Goal: Task Accomplishment & Management: Manage account settings

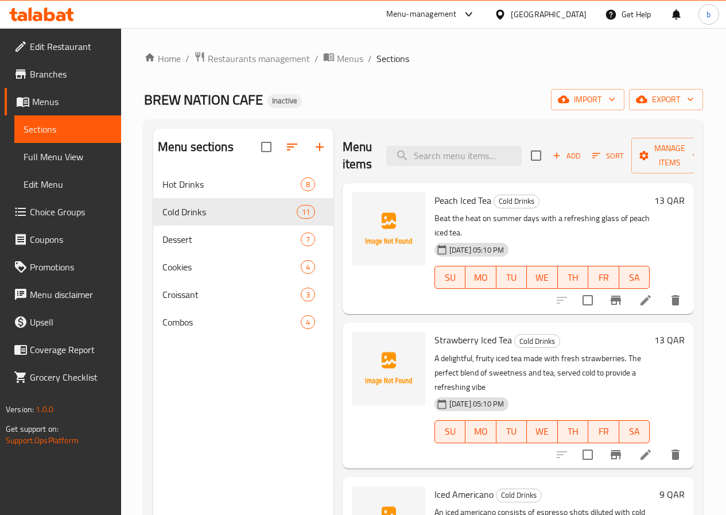
click at [639, 293] on icon at bounding box center [646, 300] width 14 height 14
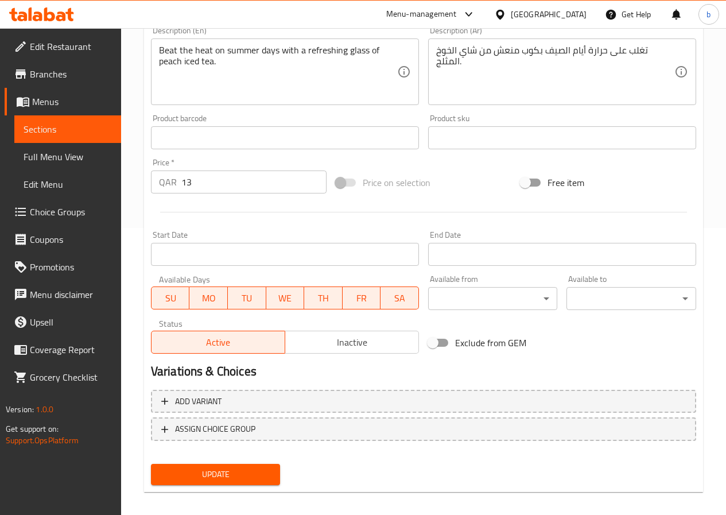
scroll to position [296, 0]
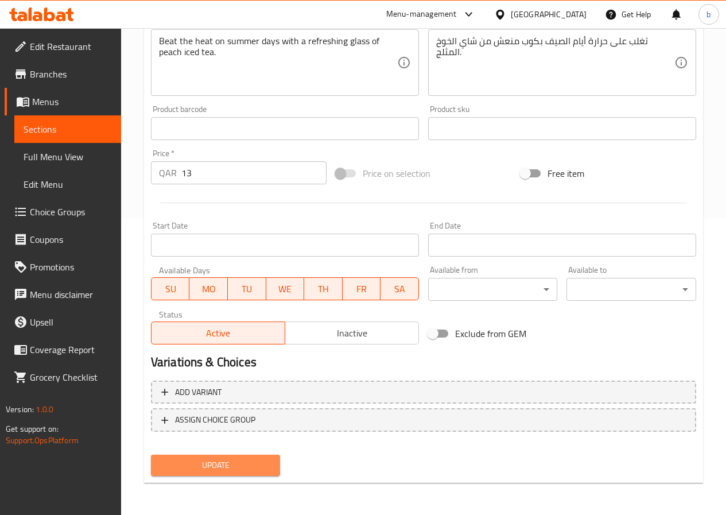
click at [250, 463] on span "Update" at bounding box center [215, 465] width 111 height 14
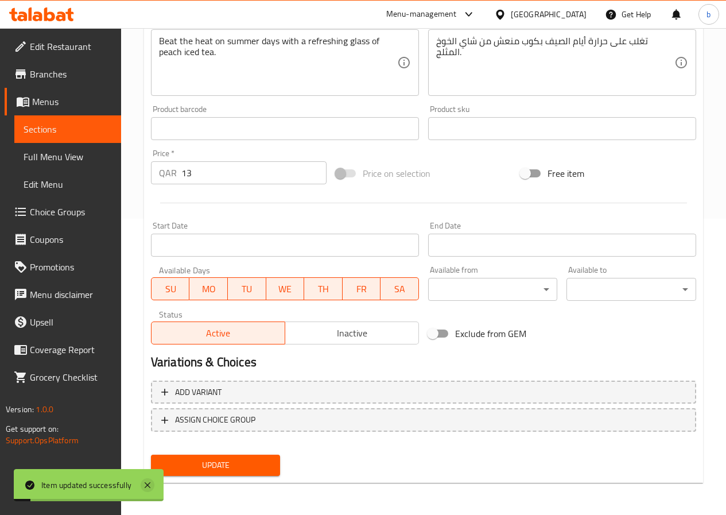
click at [147, 480] on icon at bounding box center [148, 485] width 14 height 14
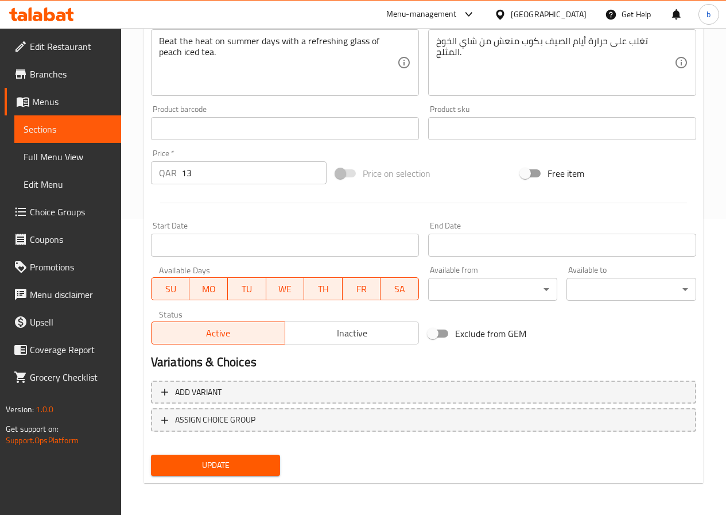
scroll to position [0, 0]
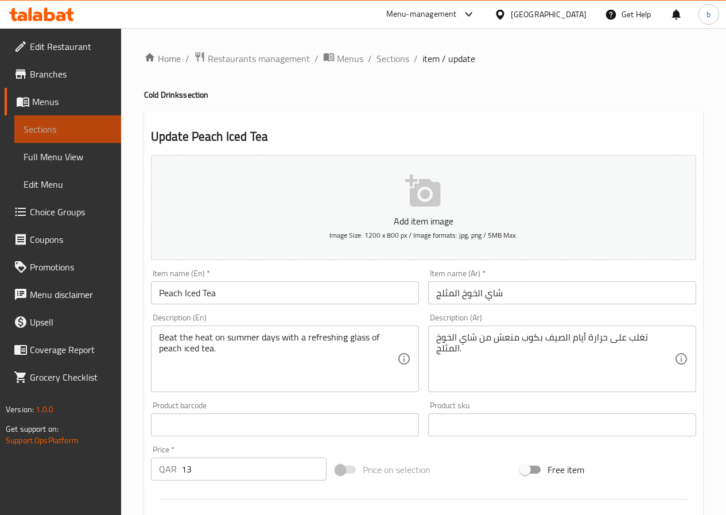
click at [22, 127] on link "Sections" at bounding box center [67, 129] width 107 height 28
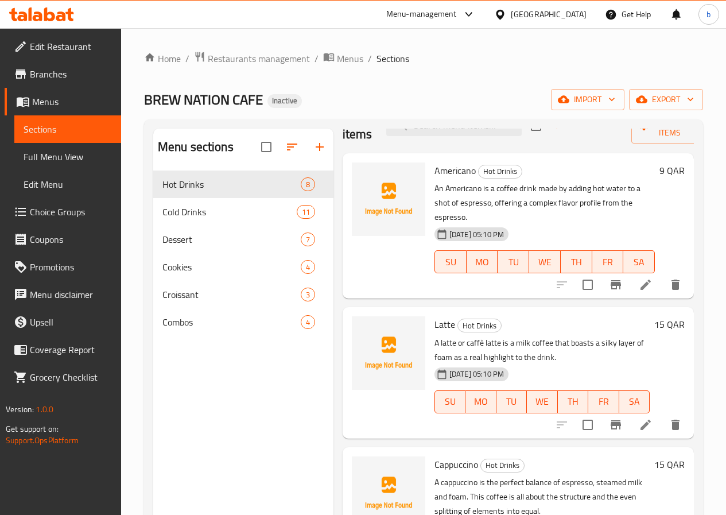
scroll to position [57, 0]
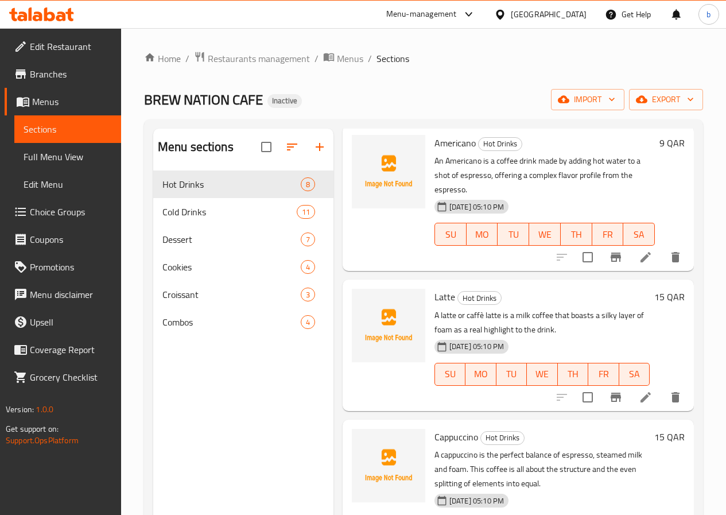
click at [642, 387] on li at bounding box center [645, 397] width 32 height 21
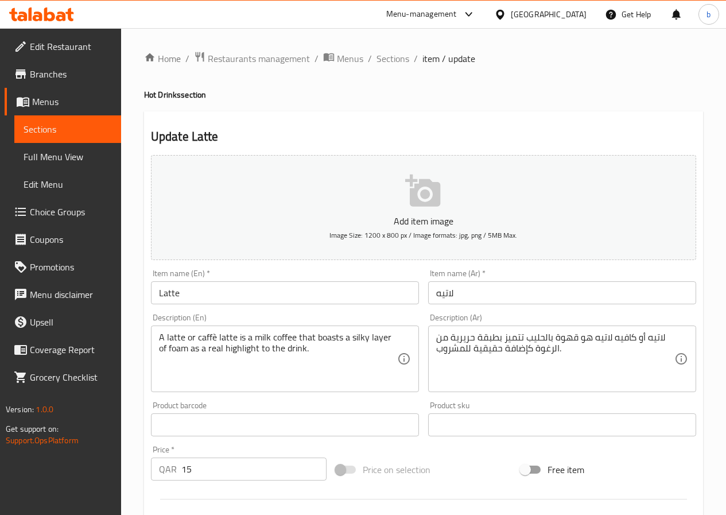
click at [57, 137] on link "Sections" at bounding box center [67, 129] width 107 height 28
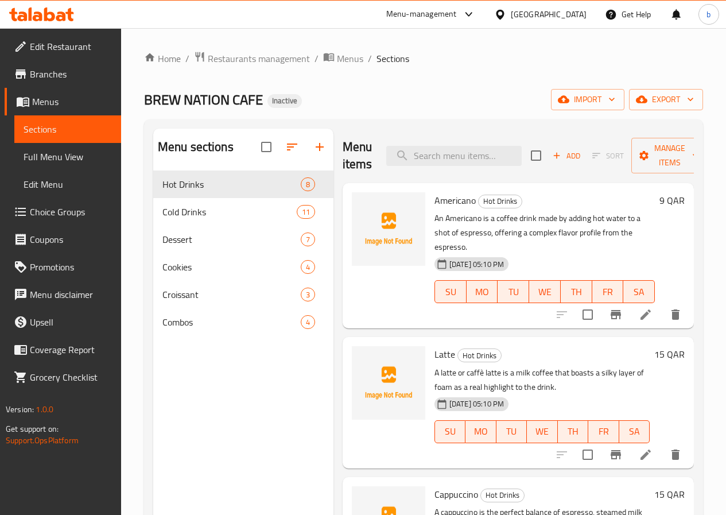
click at [79, 131] on span "Sections" at bounding box center [68, 129] width 88 height 14
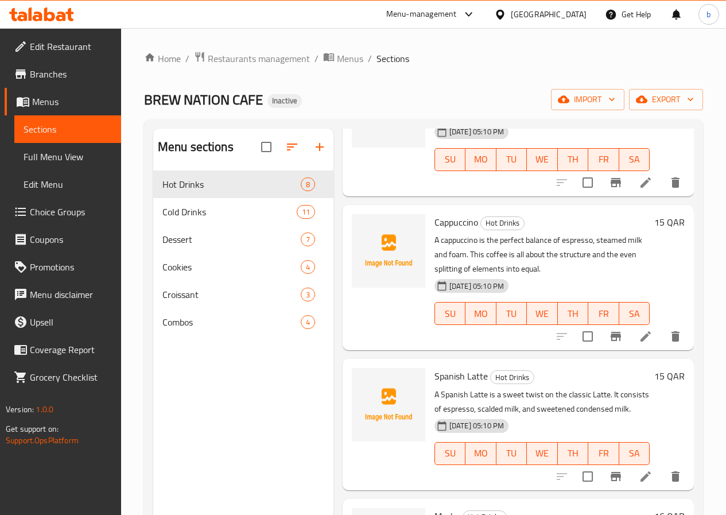
scroll to position [287, 0]
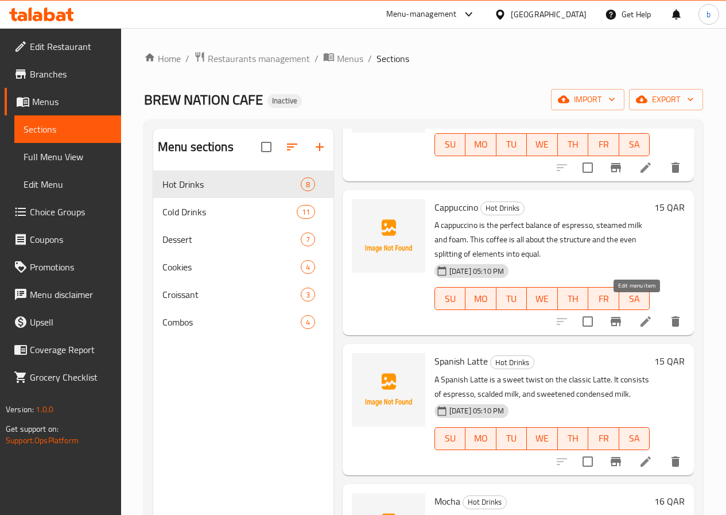
click at [639, 314] on icon at bounding box center [646, 321] width 14 height 14
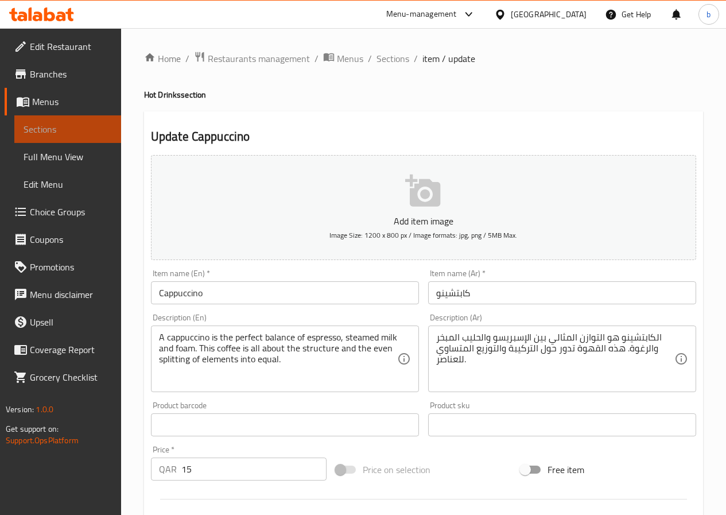
click at [88, 132] on span "Sections" at bounding box center [68, 129] width 88 height 14
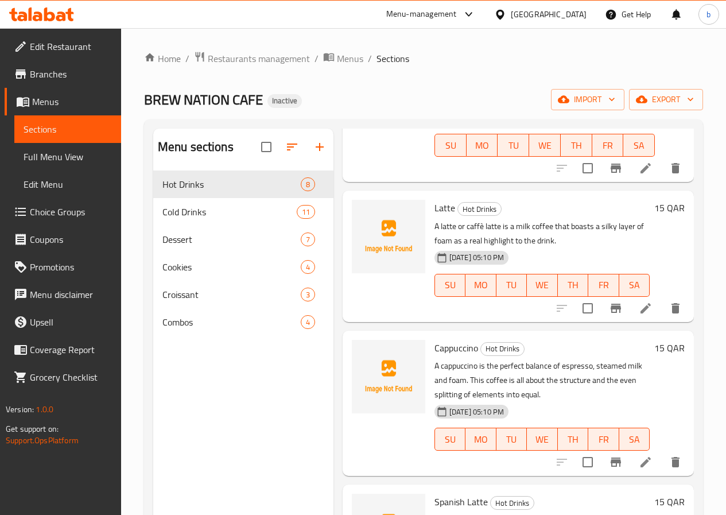
scroll to position [172, 0]
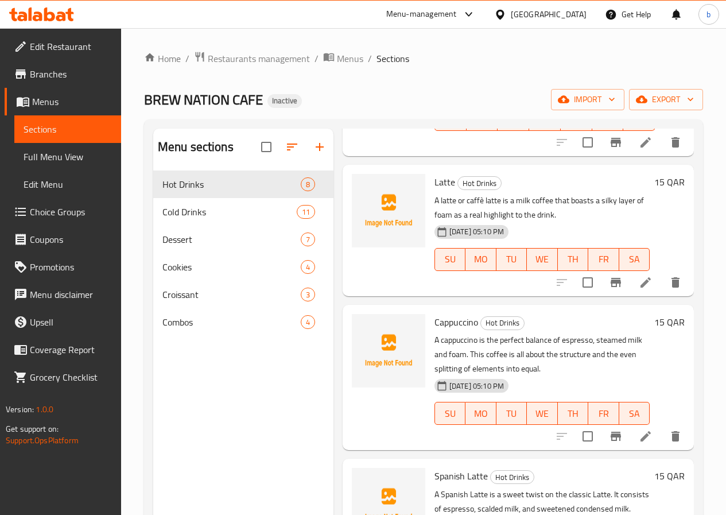
click at [434, 313] on span "Cappuccino" at bounding box center [456, 321] width 44 height 17
click at [520, 314] on h6 "Cappuccino Hot Drinks" at bounding box center [541, 322] width 215 height 16
click at [661, 352] on div "15 QAR" at bounding box center [667, 377] width 35 height 127
click at [640, 431] on icon at bounding box center [645, 436] width 10 height 10
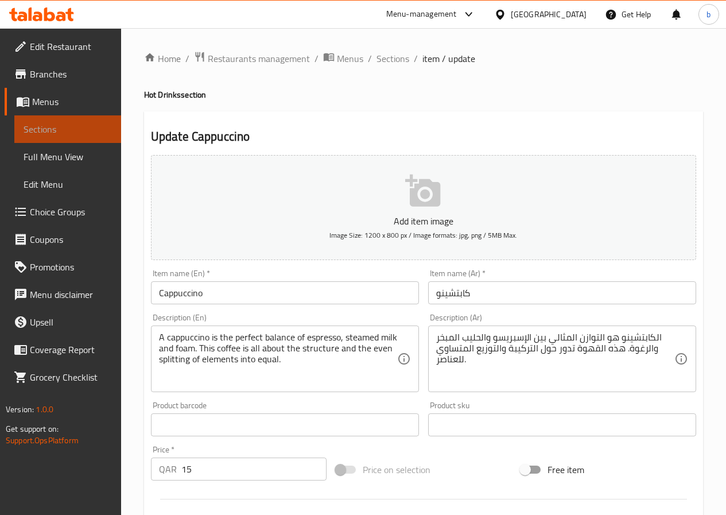
click at [20, 134] on link "Sections" at bounding box center [67, 129] width 107 height 28
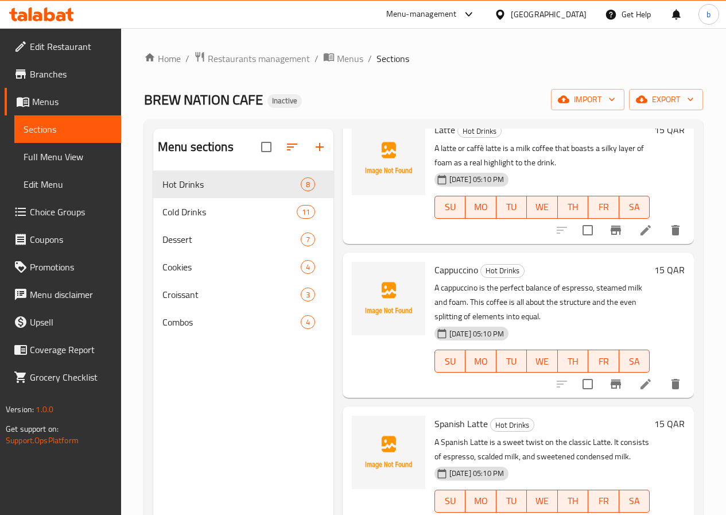
scroll to position [230, 0]
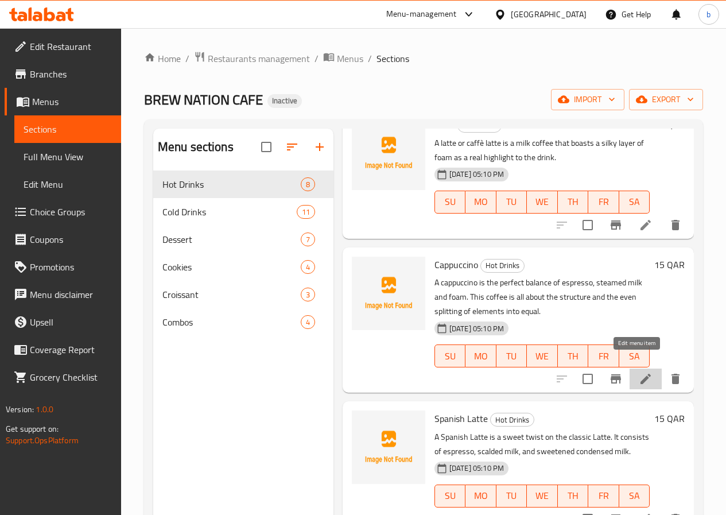
click at [639, 372] on icon at bounding box center [646, 379] width 14 height 14
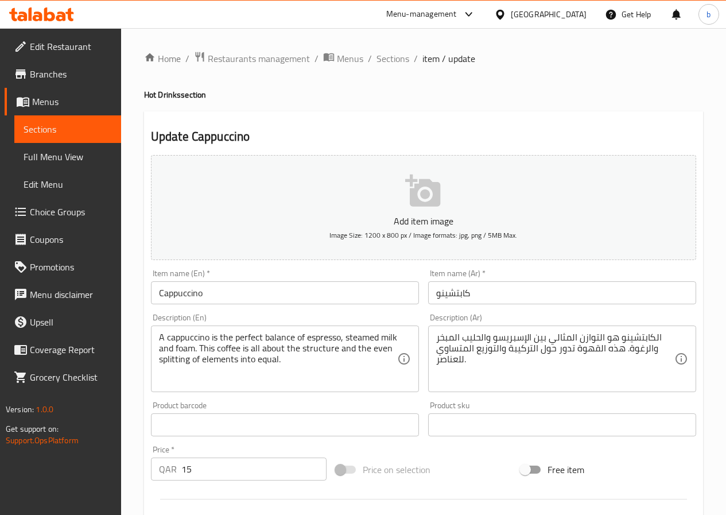
click at [29, 123] on span "Sections" at bounding box center [68, 129] width 88 height 14
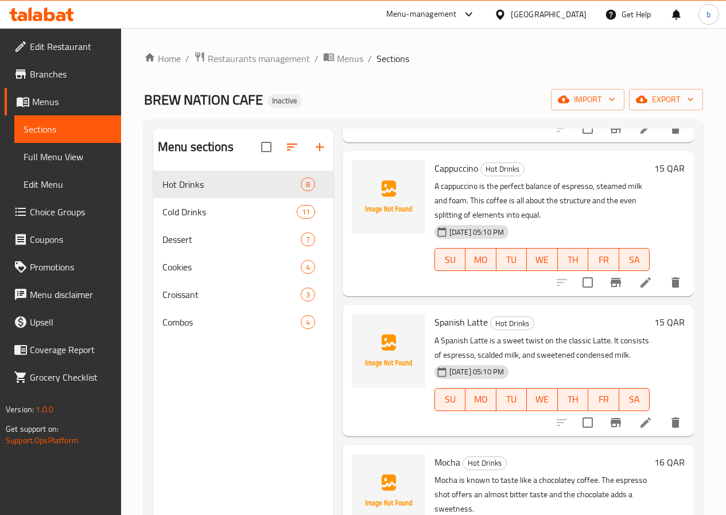
scroll to position [516, 0]
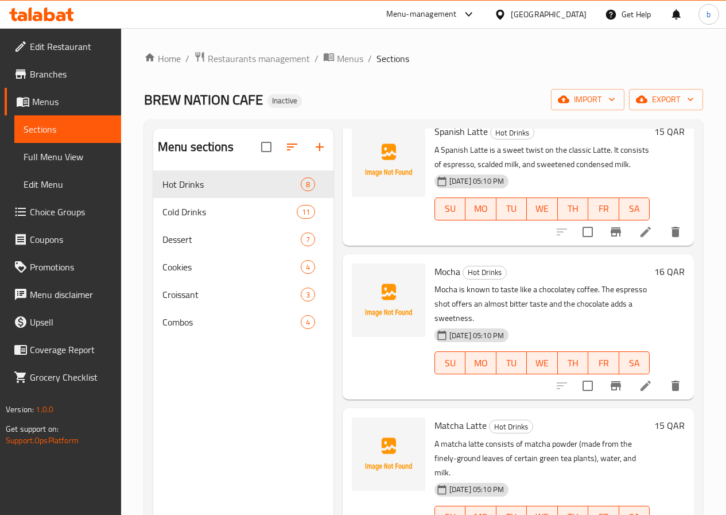
click at [644, 375] on li at bounding box center [645, 385] width 32 height 21
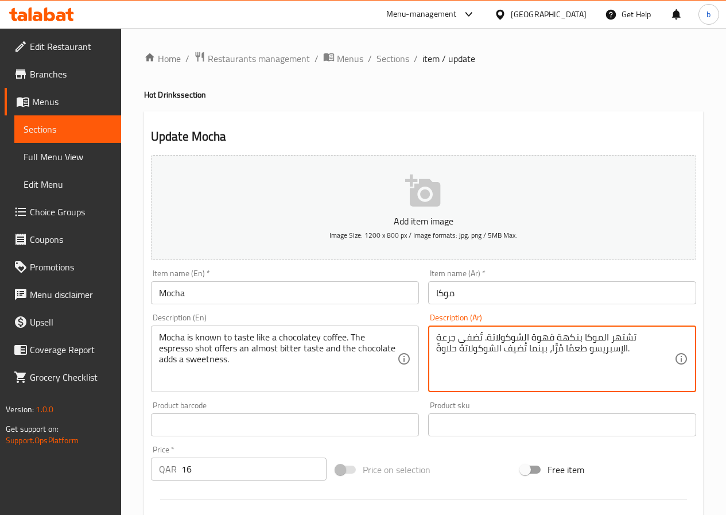
click at [449, 335] on textarea "تشتهر الموكا بنكهة قهوة الشوكولاتة. تُضفي جرعة الإسبريسو طعمًا مُرًّا، بينما تُ…" at bounding box center [555, 359] width 238 height 55
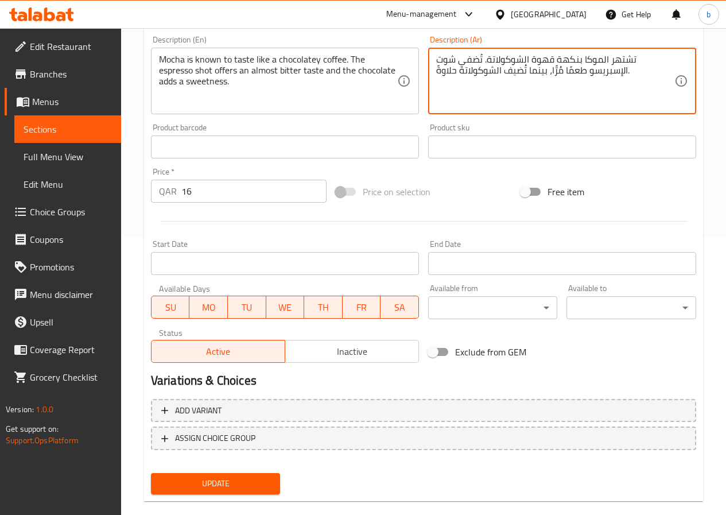
scroll to position [296, 0]
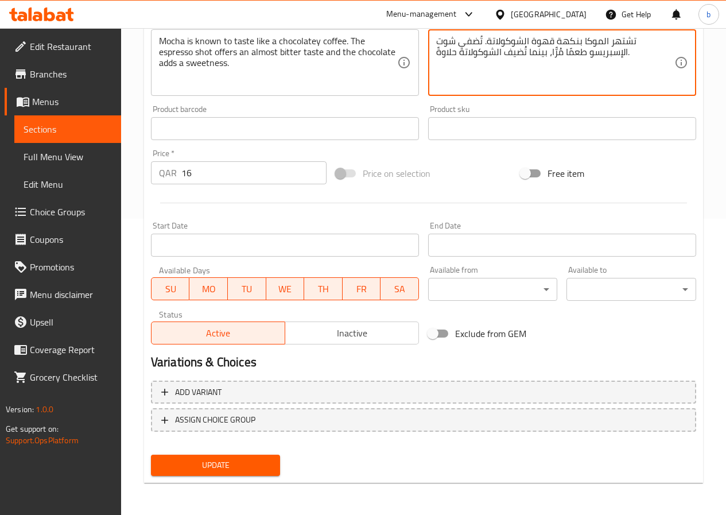
type textarea "تشتهر الموكا بنكهة قهوة الشوكولاتة. تُضفي شوت الإسبريسو طعمًا مُرًّا، بينما تُض…"
click at [197, 467] on span "Update" at bounding box center [215, 465] width 111 height 14
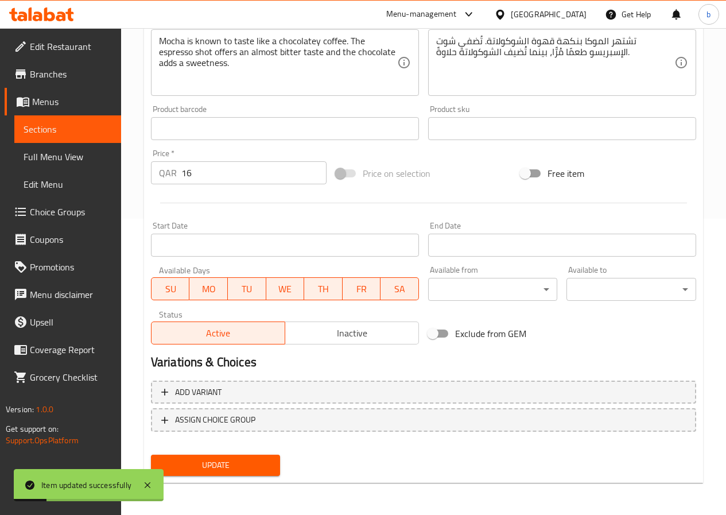
scroll to position [0, 0]
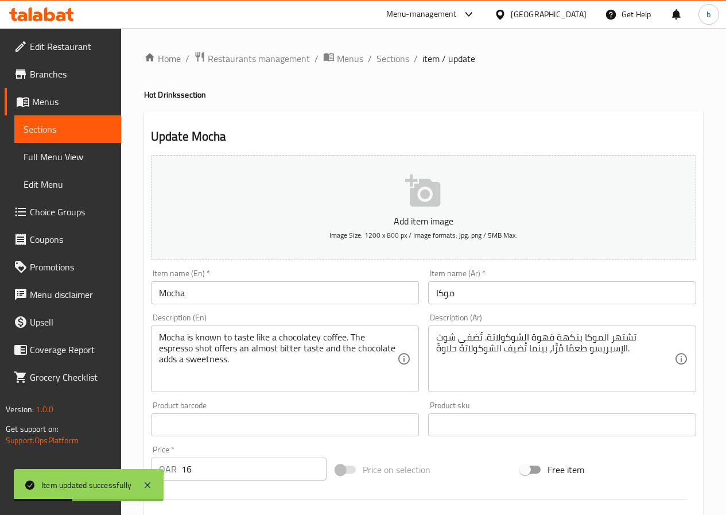
click at [25, 122] on span "Sections" at bounding box center [68, 129] width 88 height 14
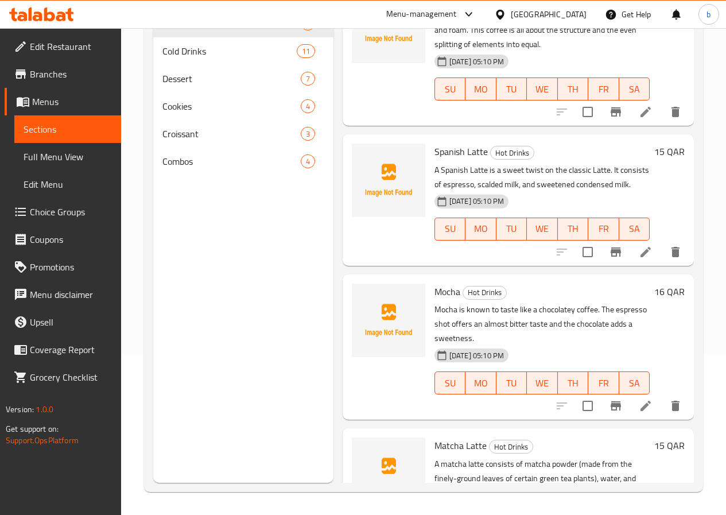
scroll to position [516, 0]
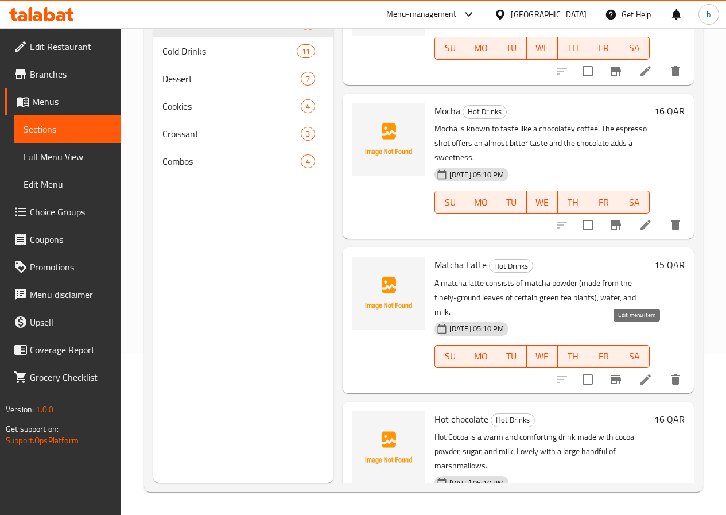
click at [643, 372] on icon at bounding box center [646, 379] width 14 height 14
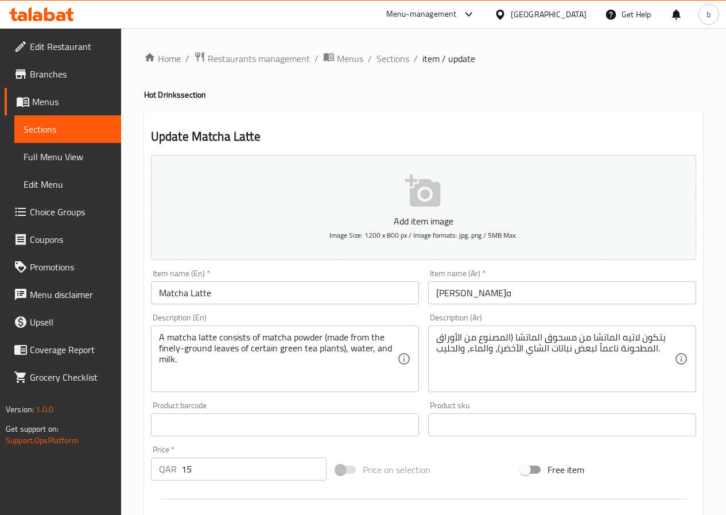
click at [59, 129] on span "Sections" at bounding box center [68, 129] width 88 height 14
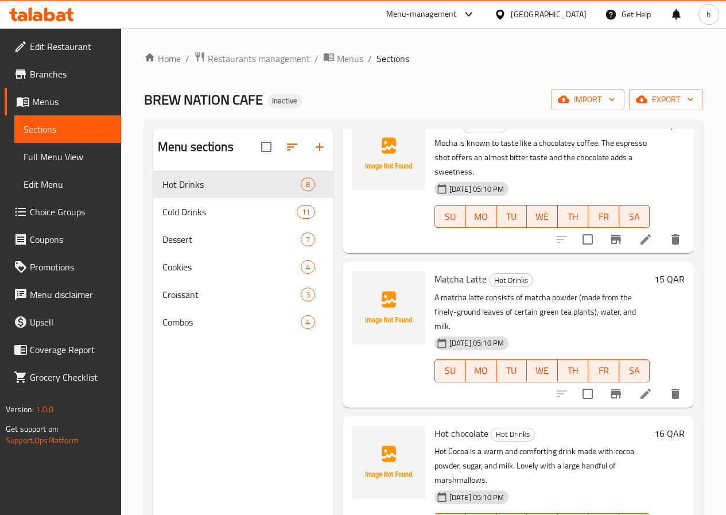
scroll to position [161, 0]
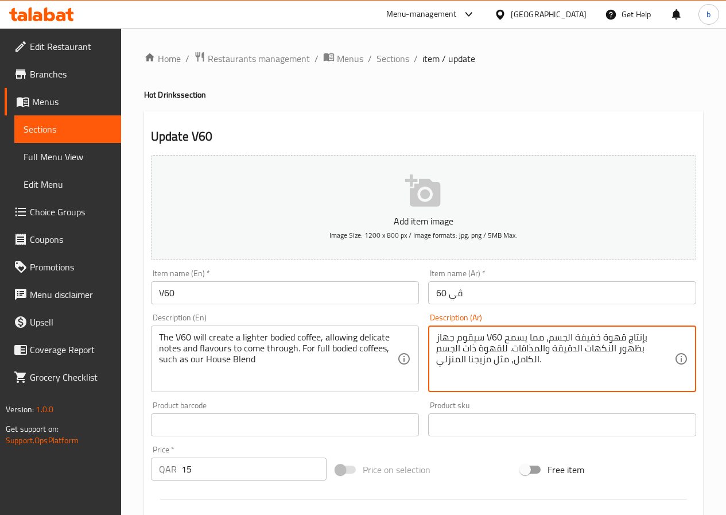
click at [496, 333] on textarea "سيقوم جهاز V60 بإنتاج قهوة خفيفة الجسم، مما يسمح بظهور النكهات الدقيقة والمذاقا…" at bounding box center [555, 359] width 238 height 55
click at [480, 338] on textarea "سيقوم جهاز في 60 بإنتاج قهوة خفيفة الجسم، مما يسمح بظهور النكهات الدقيقة والمذا…" at bounding box center [555, 359] width 238 height 55
type textarea "سيقوم جهاز في 60 بإنتاج قهوة خفيفة الجسم، مما يسمح بظهور النكهات الدقيقة والمذا…"
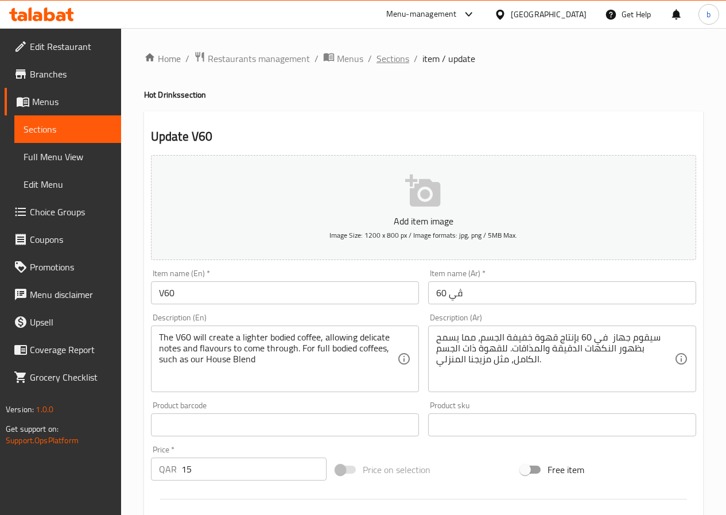
click at [397, 57] on span "Sections" at bounding box center [392, 59] width 33 height 14
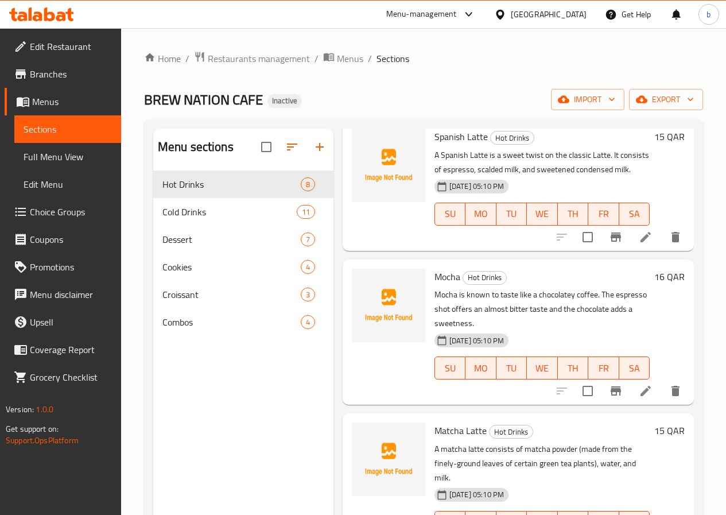
scroll to position [631, 0]
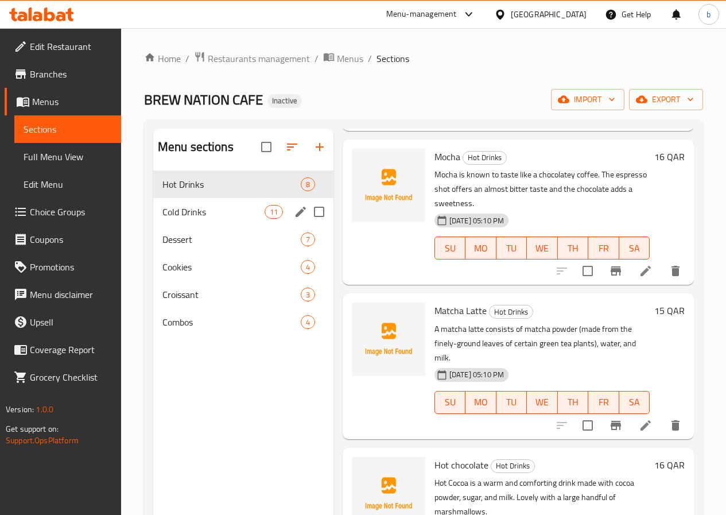
click at [209, 221] on div "Cold Drinks 11" at bounding box center [243, 212] width 180 height 28
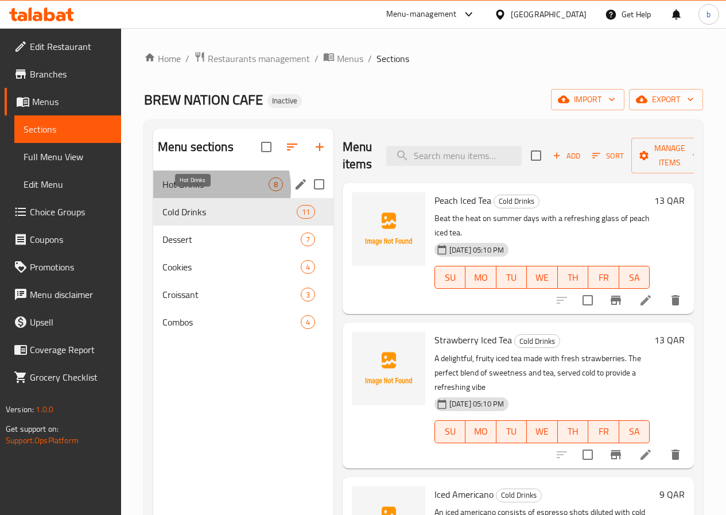
click at [200, 191] on span "Hot Drinks" at bounding box center [215, 184] width 106 height 14
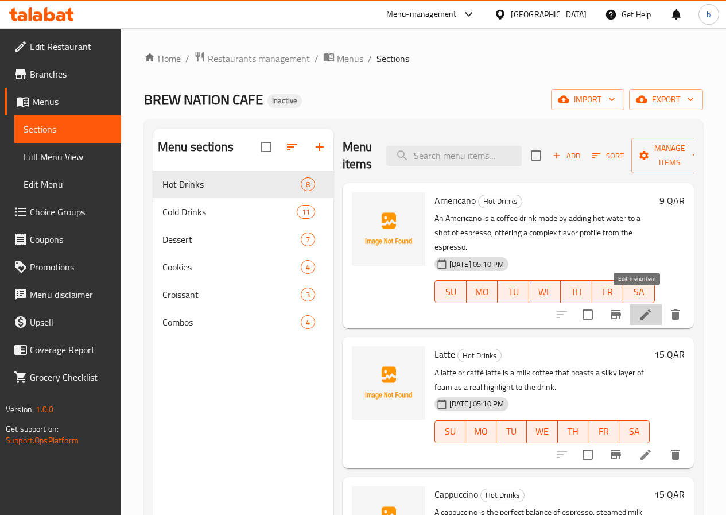
click at [640, 309] on icon at bounding box center [645, 314] width 10 height 10
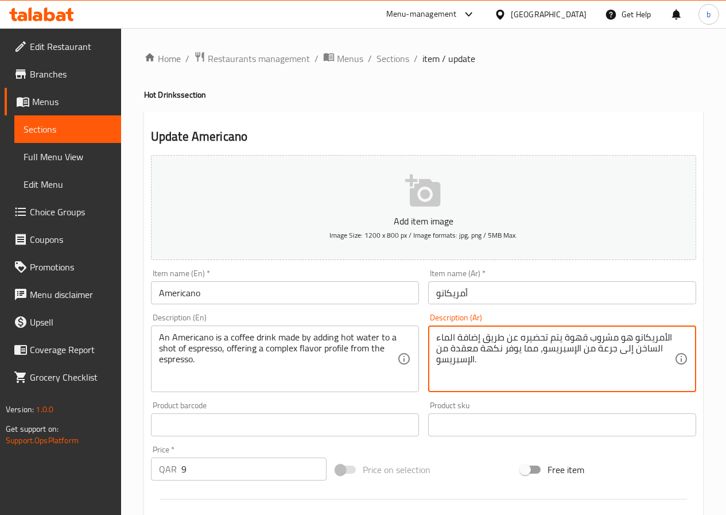
click at [605, 352] on textarea "الأمريكانو هو مشروب قهوة يتم تحضيره عن طريق إضافة الماء الساخن إلى جرعة من الإس…" at bounding box center [555, 359] width 238 height 55
drag, startPoint x: 448, startPoint y: 349, endPoint x: 475, endPoint y: 356, distance: 28.0
click at [475, 356] on textarea "الأمريكانو هو مشروب قهوة يتم تحضيره عن طريق إضافة الماء الساخن إلى شوت من الإسب…" at bounding box center [555, 359] width 238 height 55
drag, startPoint x: 515, startPoint y: 373, endPoint x: 471, endPoint y: 352, distance: 48.8
click at [509, 374] on textarea "الأمريكانو هو مشروب قهوة يتم تحضيره عن طريق إضافة الماء الساخن إلى شوت من الإسب…" at bounding box center [555, 359] width 238 height 55
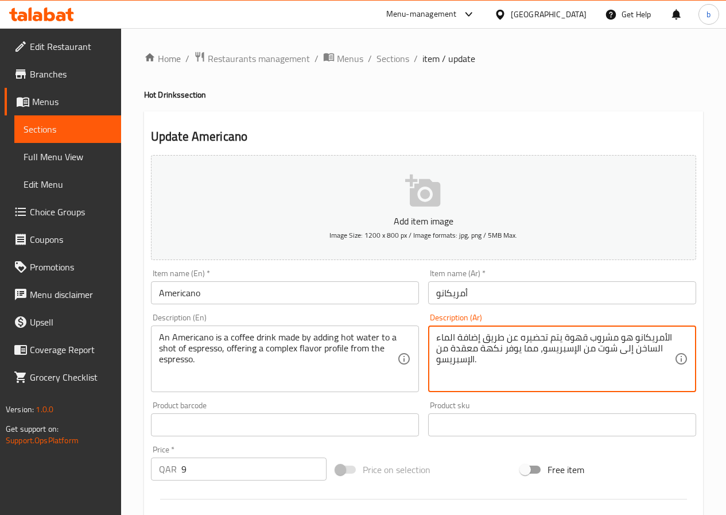
click at [464, 349] on textarea "الأمريكانو هو مشروب قهوة يتم تحضيره عن طريق إضافة الماء الساخن إلى شوت من الإسب…" at bounding box center [555, 359] width 238 height 55
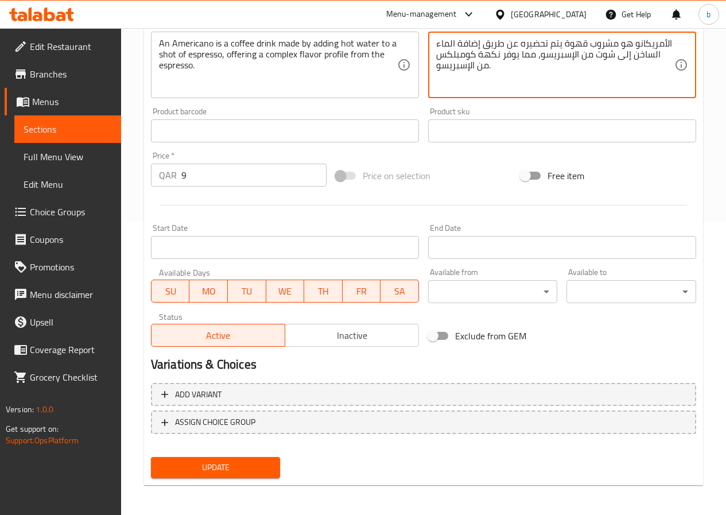
scroll to position [296, 0]
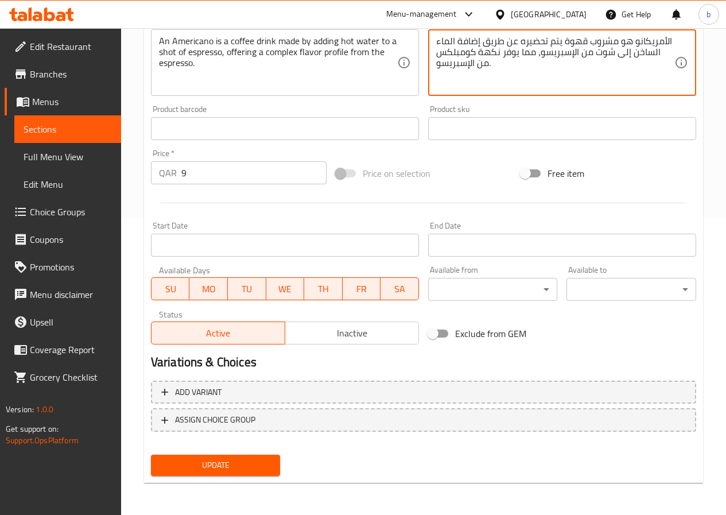
type textarea "الأمريكانو هو مشروب قهوة يتم تحضيره عن طريق إضافة الماء الساخن إلى شوت من الإسب…"
click at [244, 458] on span "Update" at bounding box center [215, 465] width 111 height 14
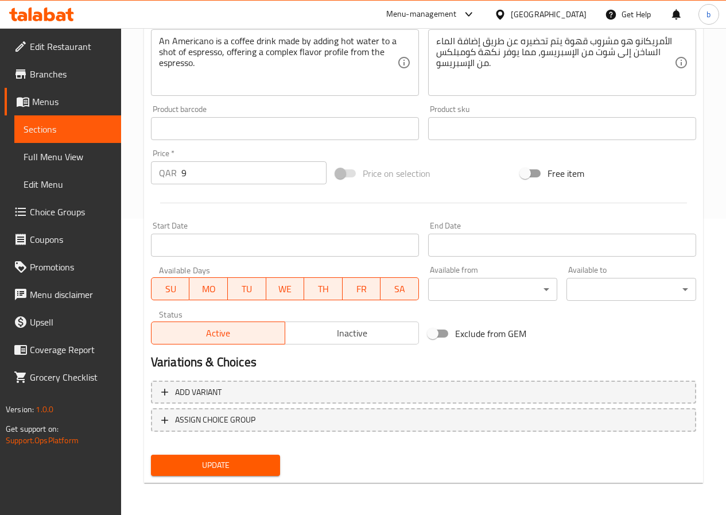
click at [257, 465] on span "Update" at bounding box center [215, 465] width 111 height 14
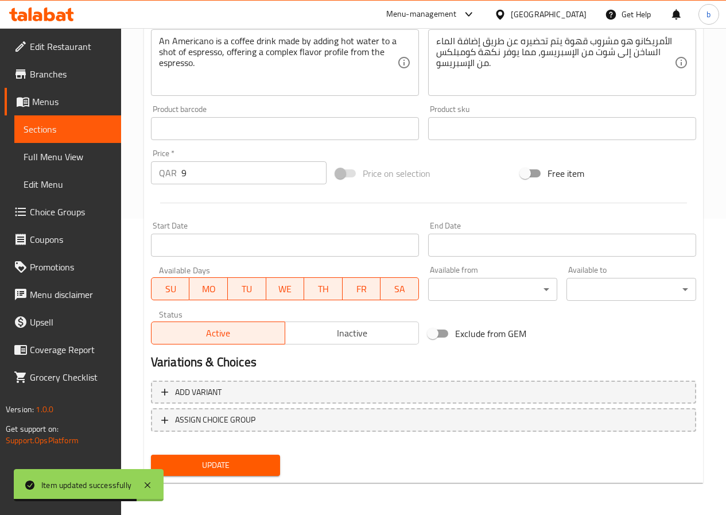
click at [69, 131] on span "Sections" at bounding box center [68, 129] width 88 height 14
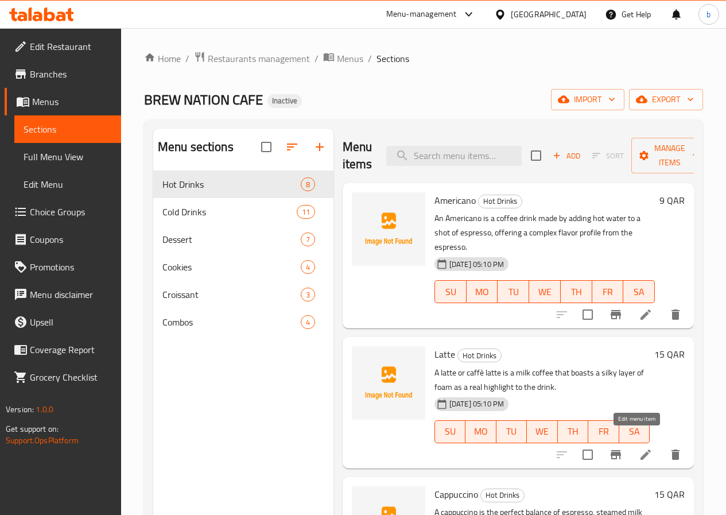
click at [641, 449] on icon at bounding box center [645, 454] width 10 height 10
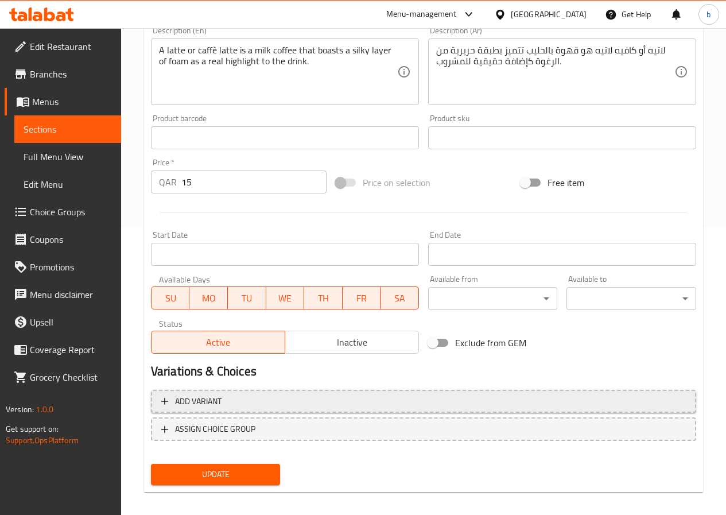
scroll to position [296, 0]
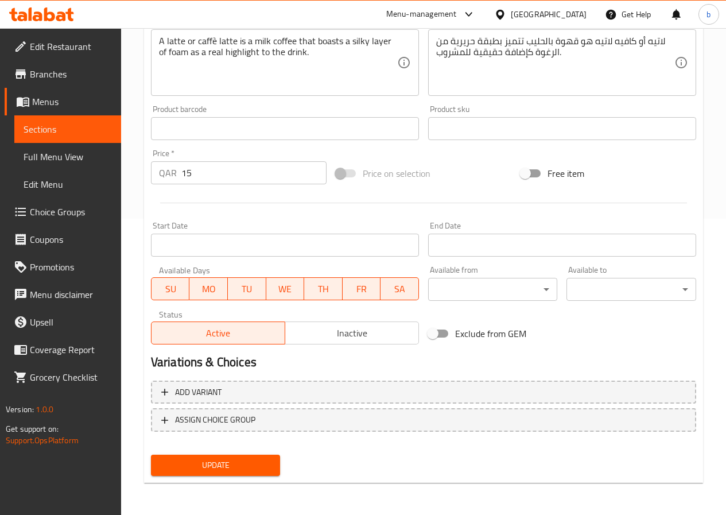
click at [45, 125] on span "Sections" at bounding box center [68, 129] width 88 height 14
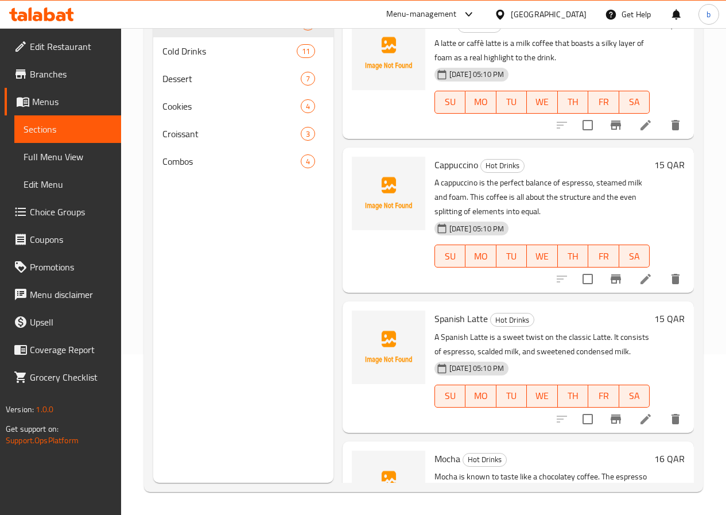
scroll to position [172, 0]
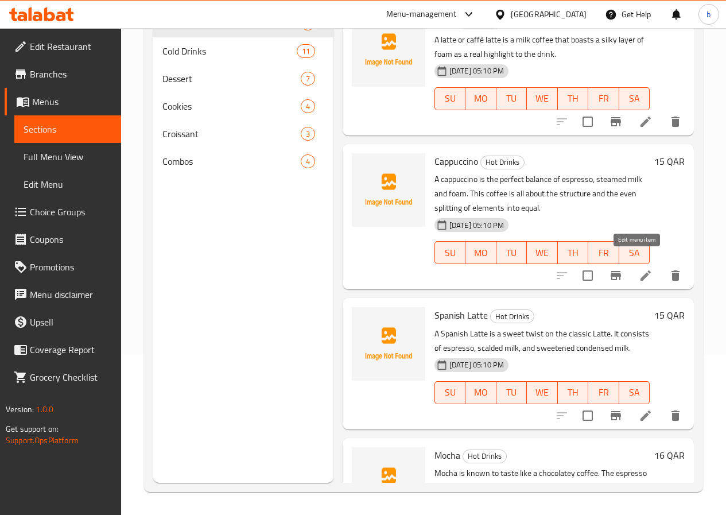
click at [639, 269] on icon at bounding box center [646, 276] width 14 height 14
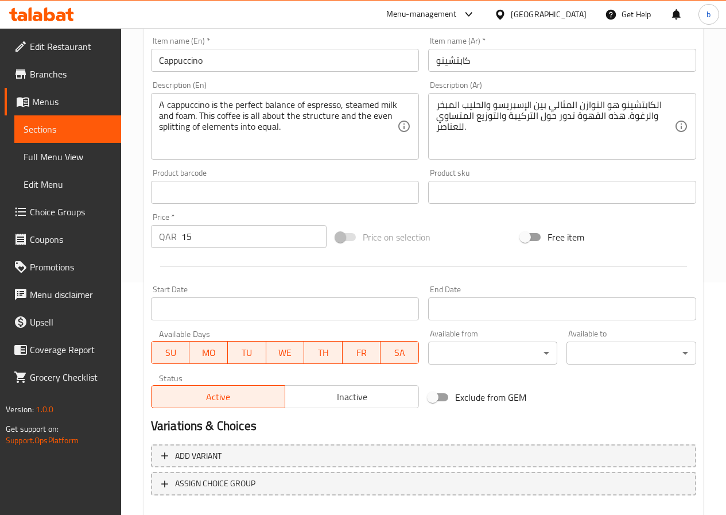
scroll to position [287, 0]
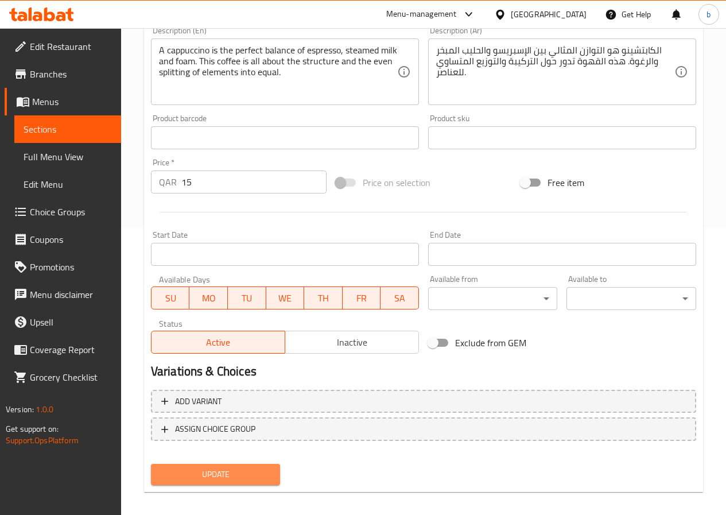
click at [251, 472] on span "Update" at bounding box center [215, 474] width 111 height 14
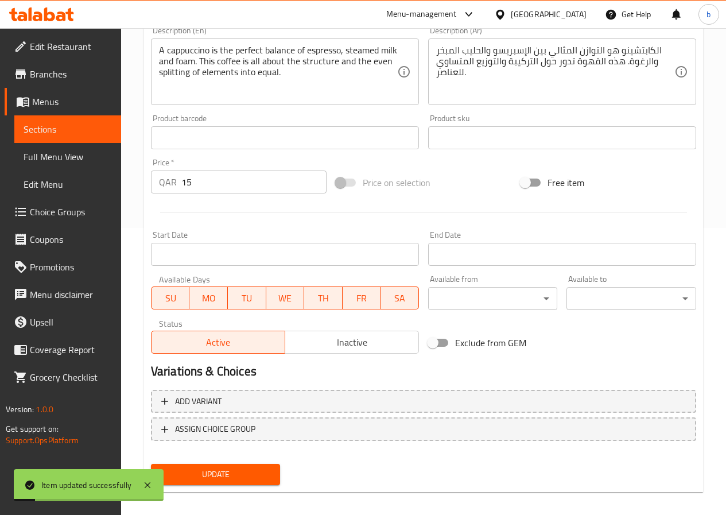
scroll to position [0, 0]
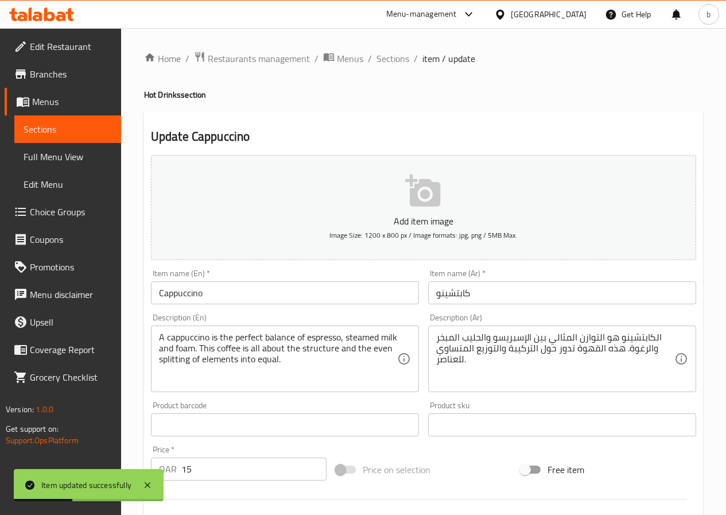
click at [23, 130] on link "Sections" at bounding box center [67, 129] width 107 height 28
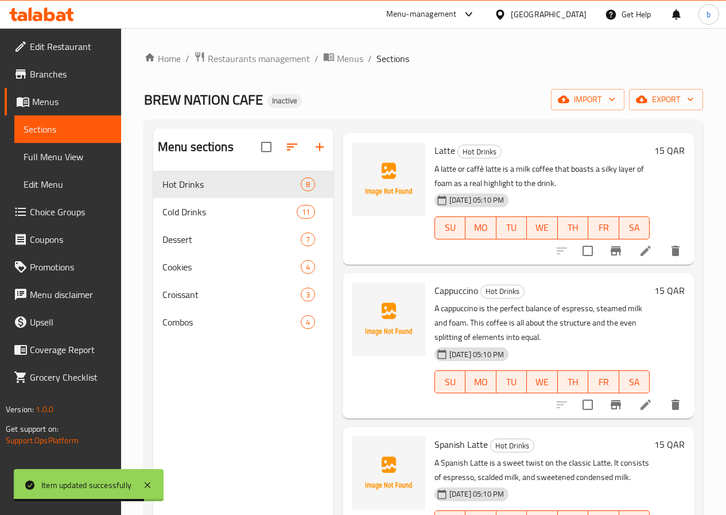
scroll to position [287, 0]
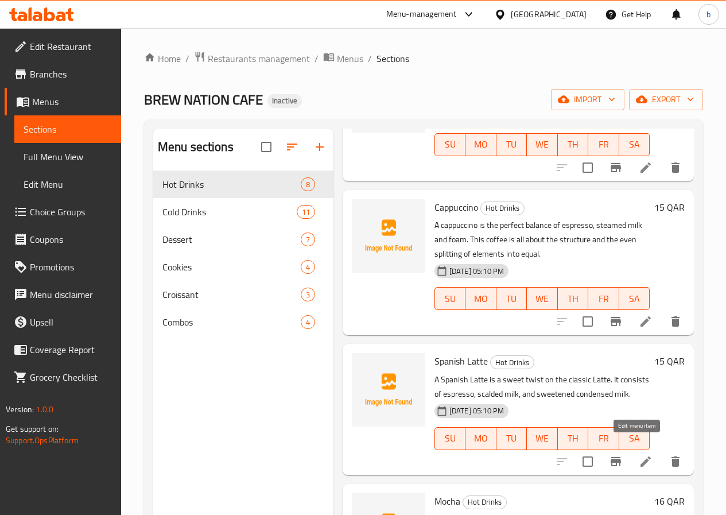
click at [639, 454] on icon at bounding box center [646, 461] width 14 height 14
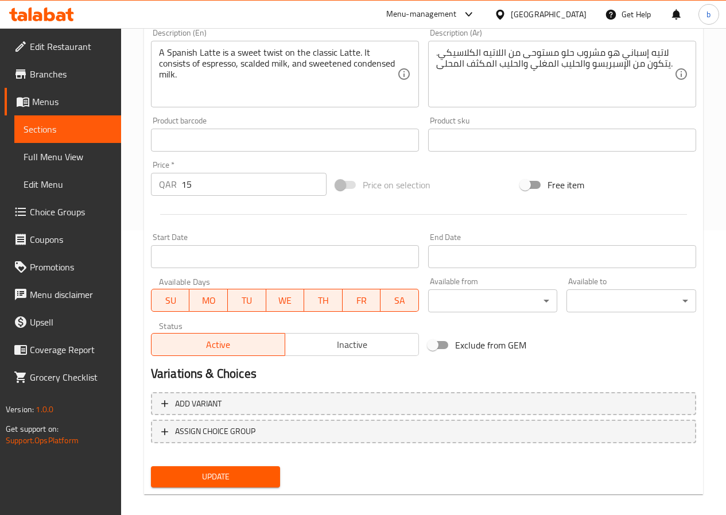
scroll to position [287, 0]
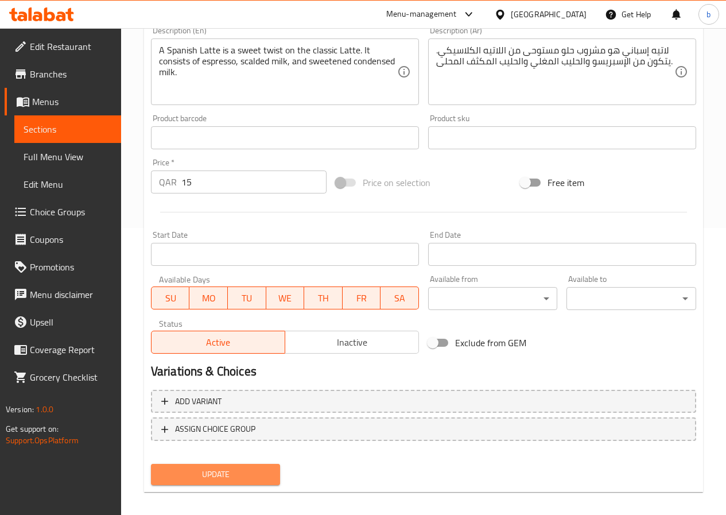
click at [225, 473] on span "Update" at bounding box center [215, 474] width 111 height 14
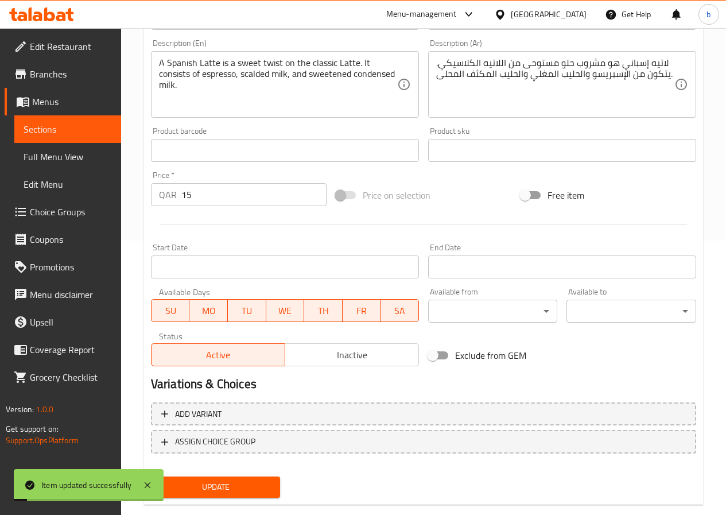
scroll to position [0, 0]
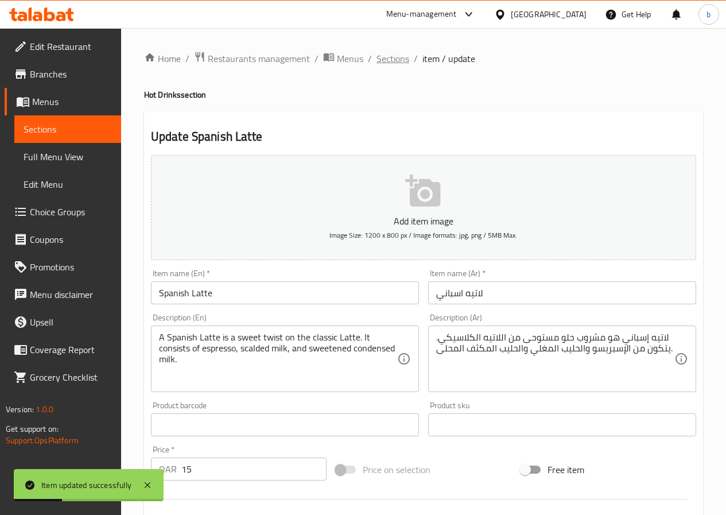
click at [381, 53] on span "Sections" at bounding box center [392, 59] width 33 height 14
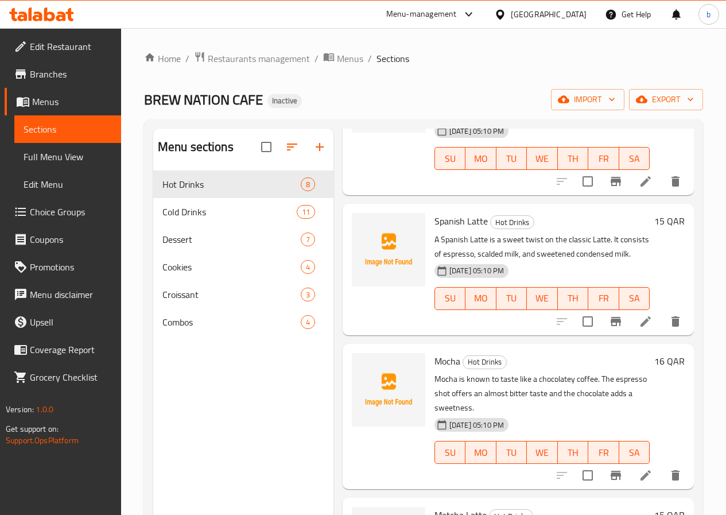
scroll to position [459, 0]
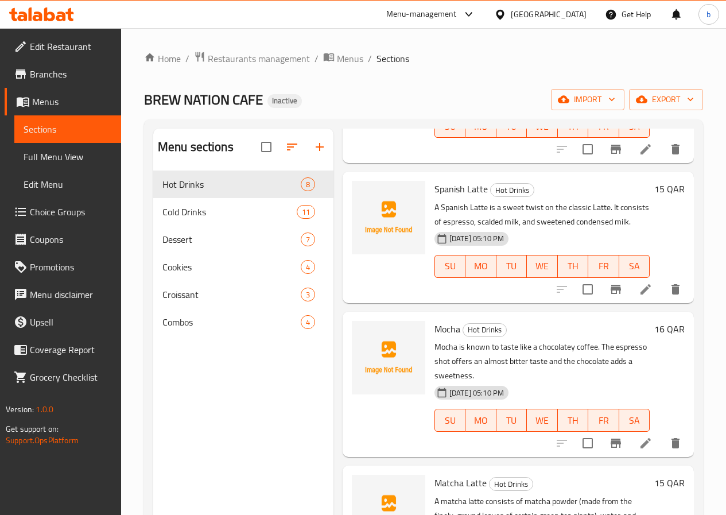
click at [634, 284] on li at bounding box center [645, 289] width 32 height 21
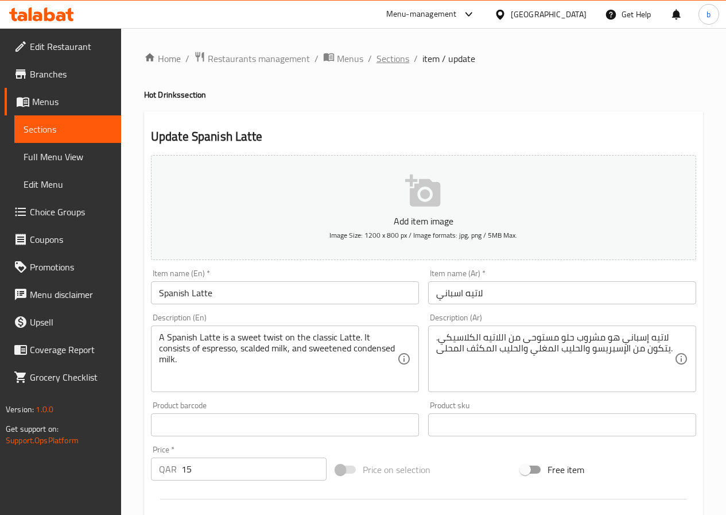
click at [384, 60] on span "Sections" at bounding box center [392, 59] width 33 height 14
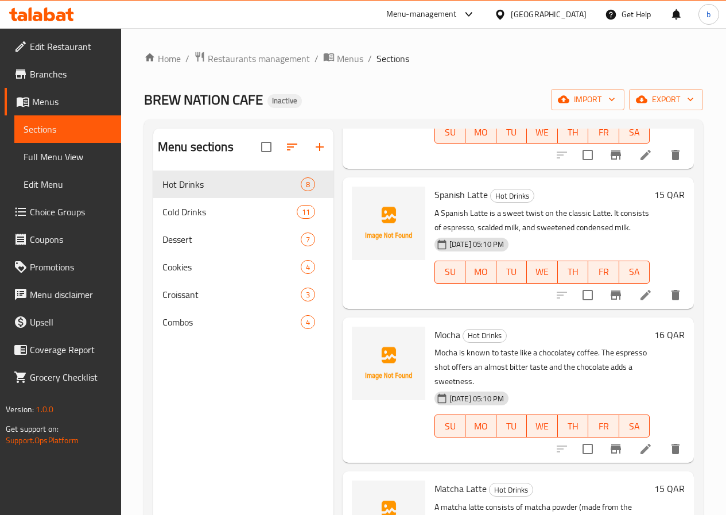
scroll to position [459, 0]
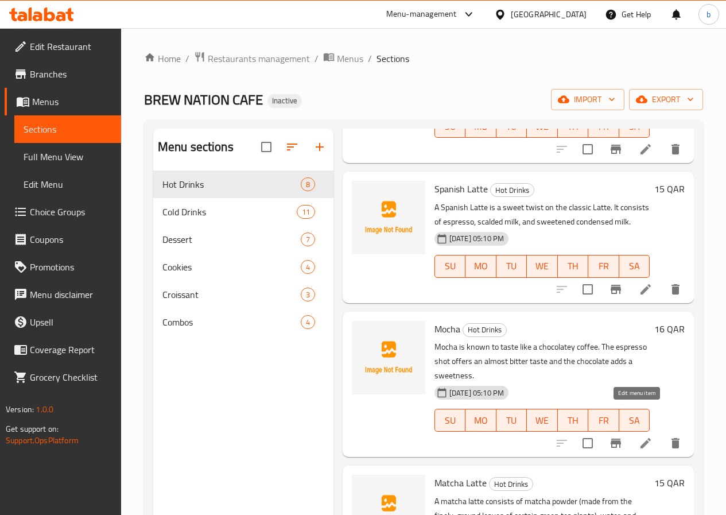
click at [640, 438] on icon at bounding box center [645, 443] width 10 height 10
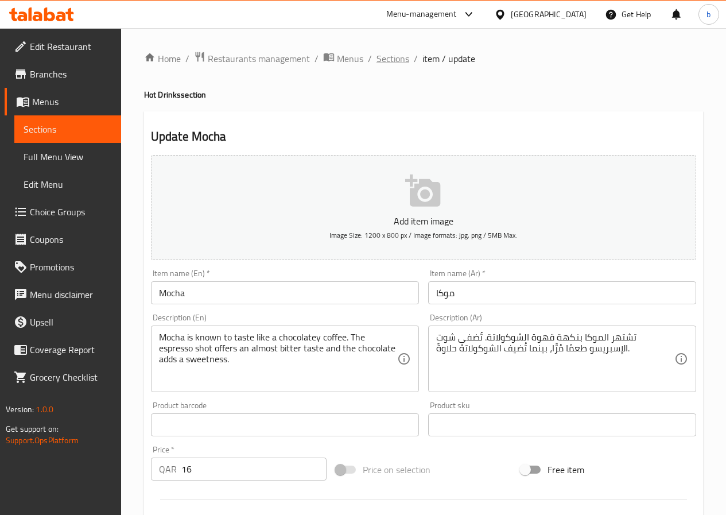
click at [403, 59] on span "Sections" at bounding box center [392, 59] width 33 height 14
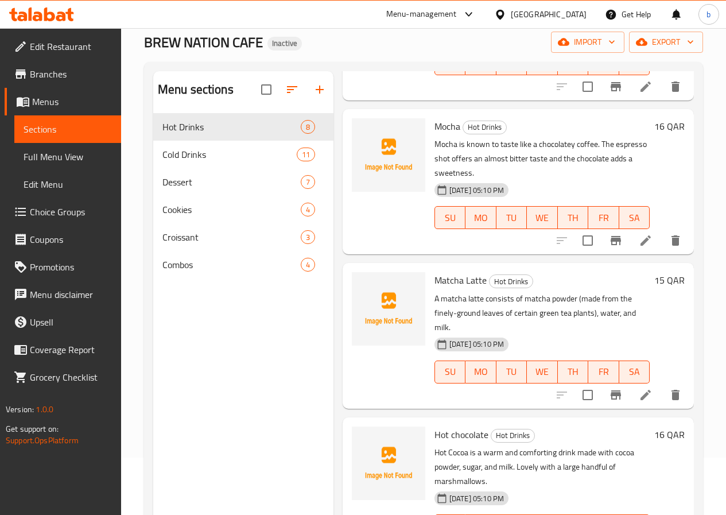
scroll to position [663, 0]
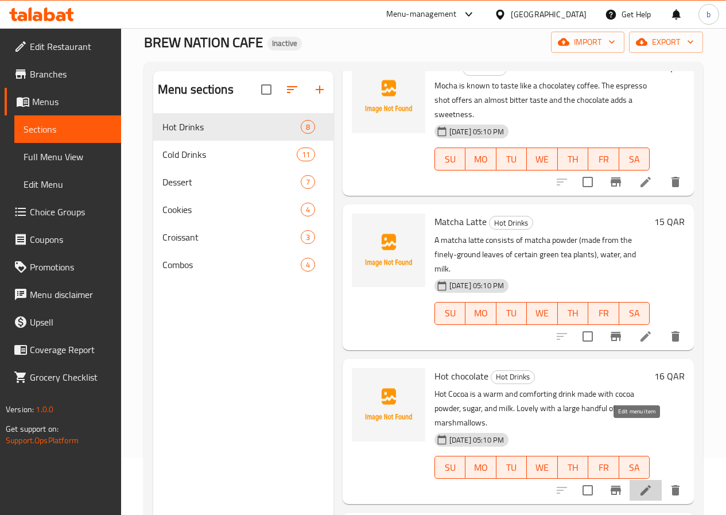
click at [639, 483] on icon at bounding box center [646, 490] width 14 height 14
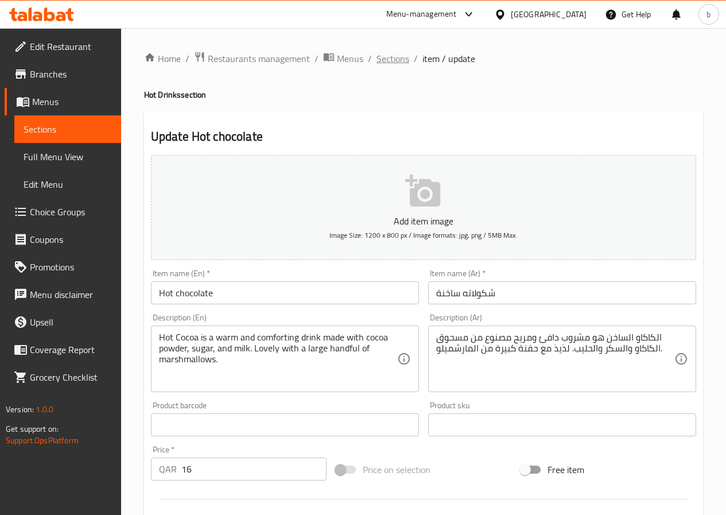
click at [390, 52] on span "Sections" at bounding box center [392, 59] width 33 height 14
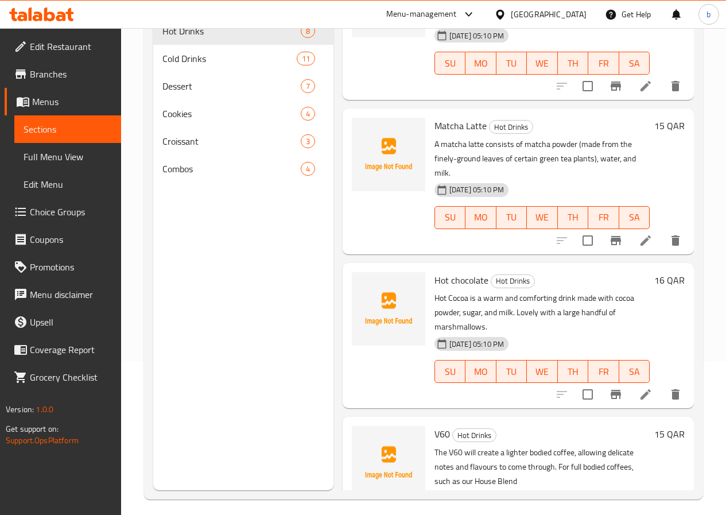
scroll to position [161, 0]
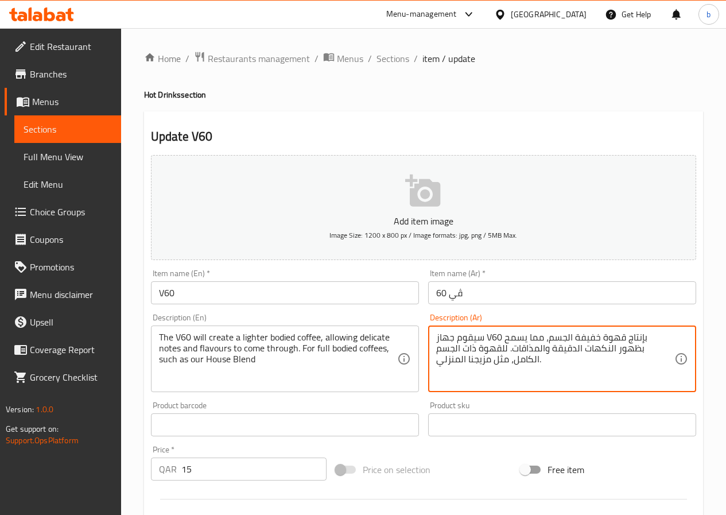
click at [492, 337] on textarea "سيقوم جهاز V60 بإنتاج قهوة خفيفة الجسم، مما يسمح بظهور النكهات الدقيقة والمذاقا…" at bounding box center [555, 359] width 238 height 55
type textarea "سيقوم جهاز في 60 بإنتاج قهوة خفيفة الجسم، مما يسمح بظهور النكهات الدقيقة والمذا…"
click at [386, 54] on span "Sections" at bounding box center [392, 59] width 33 height 14
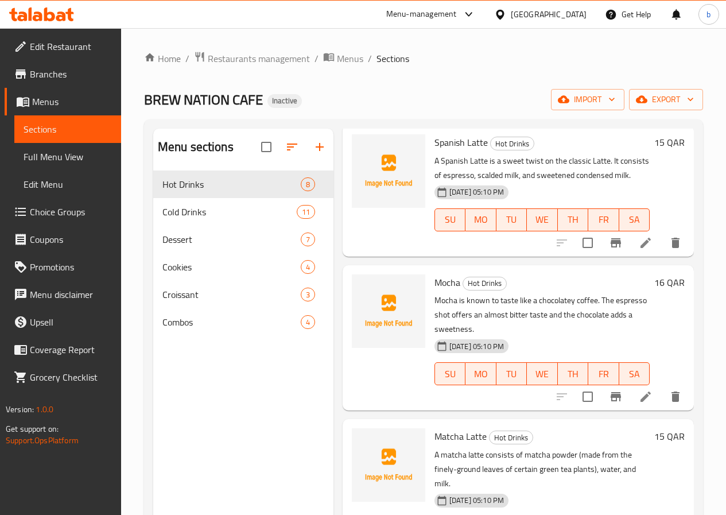
scroll to position [663, 0]
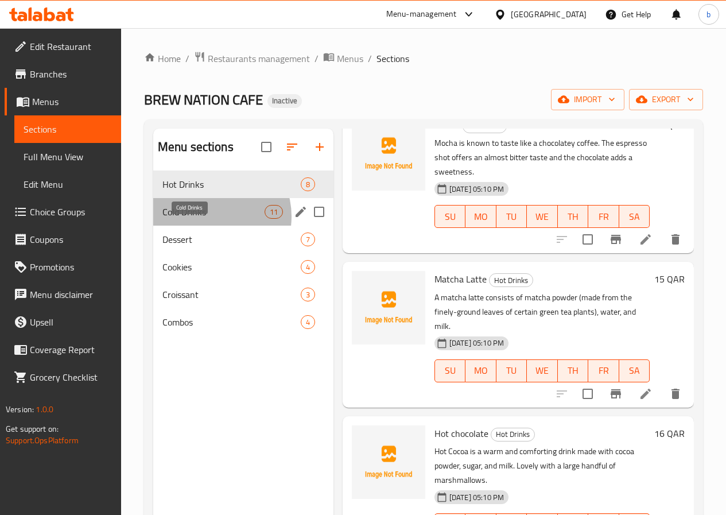
click at [208, 219] on span "Cold Drinks" at bounding box center [213, 212] width 102 height 14
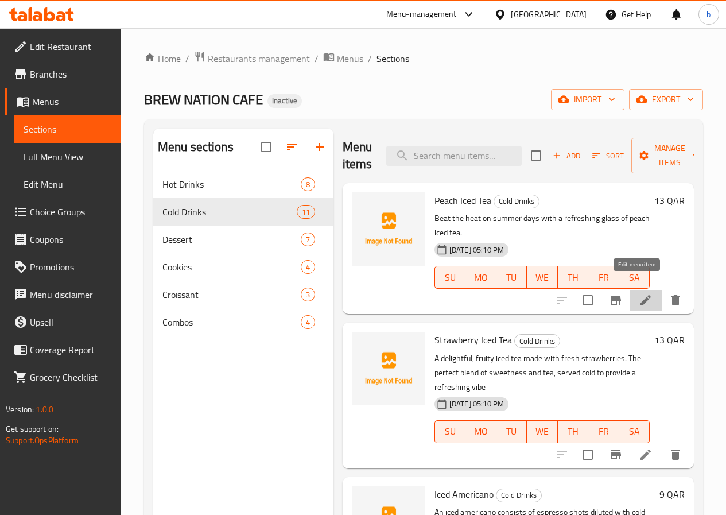
click at [643, 293] on icon at bounding box center [646, 300] width 14 height 14
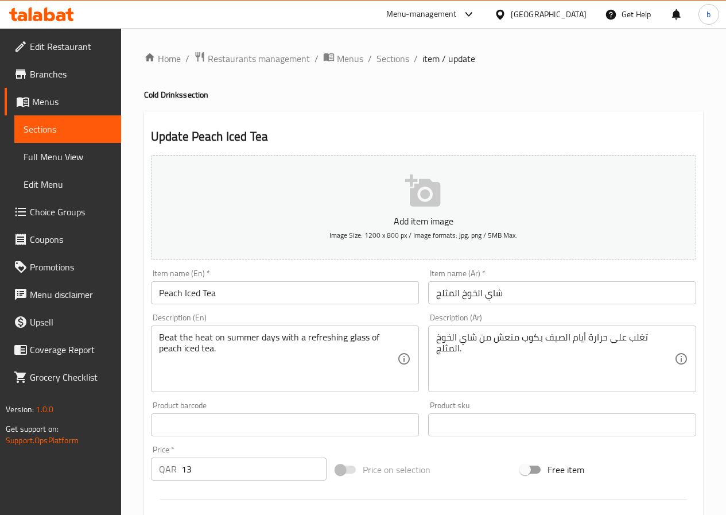
scroll to position [296, 0]
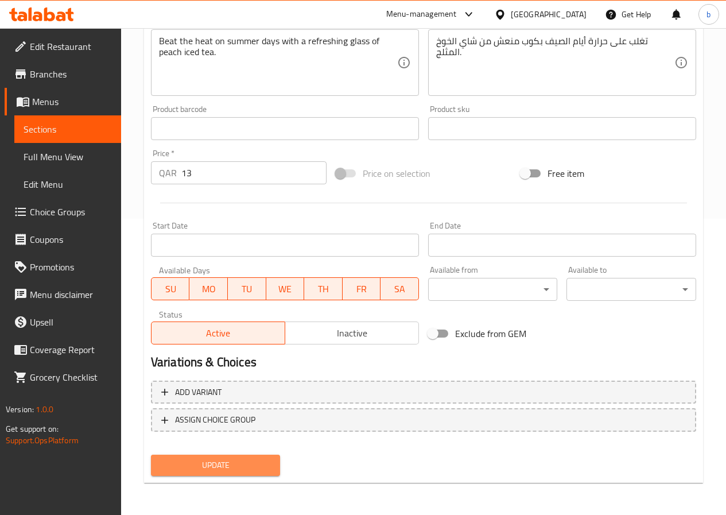
click at [252, 460] on span "Update" at bounding box center [215, 465] width 111 height 14
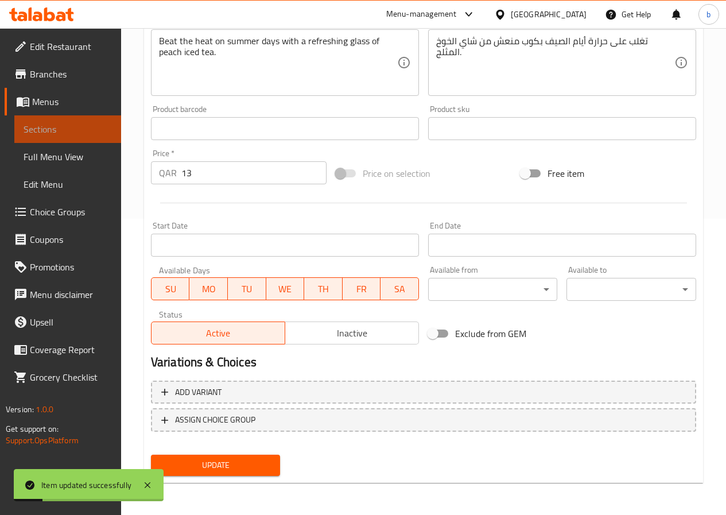
click at [86, 126] on span "Sections" at bounding box center [68, 129] width 88 height 14
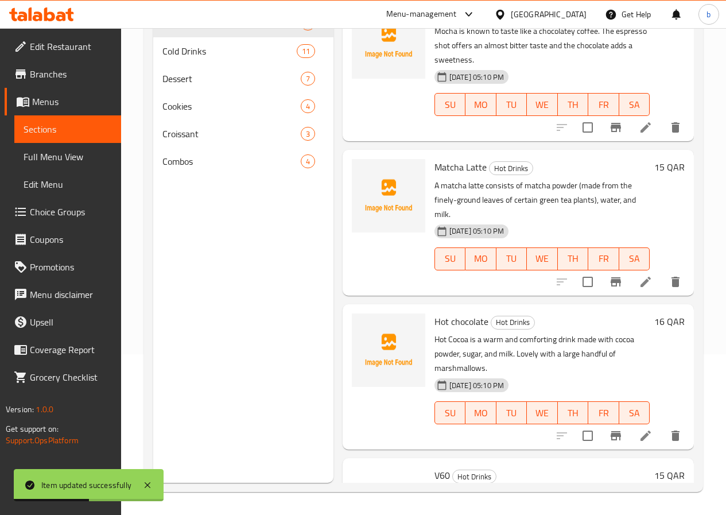
scroll to position [631, 0]
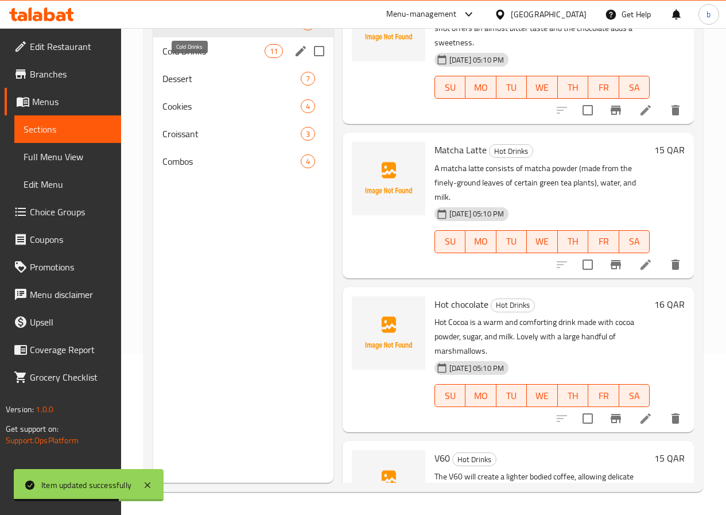
click at [201, 58] on span "Cold Drinks" at bounding box center [213, 51] width 102 height 14
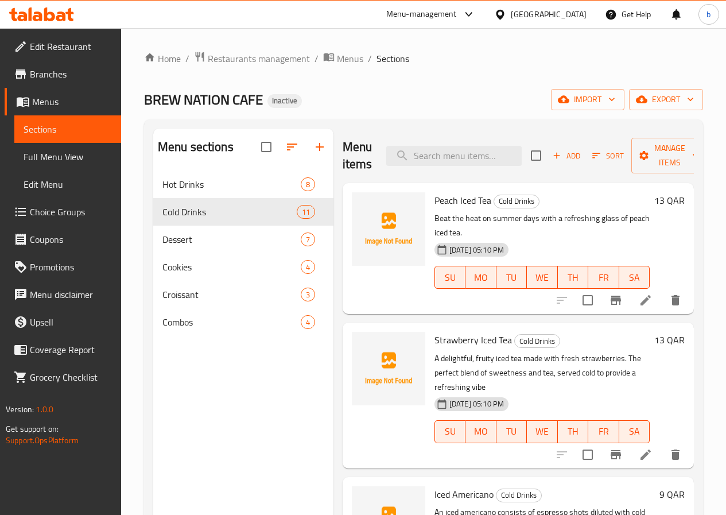
click at [446, 331] on span "Strawberry Iced Tea" at bounding box center [472, 339] width 77 height 17
copy h6 "Strawberry Iced Tea"
click at [642, 448] on icon at bounding box center [646, 455] width 14 height 14
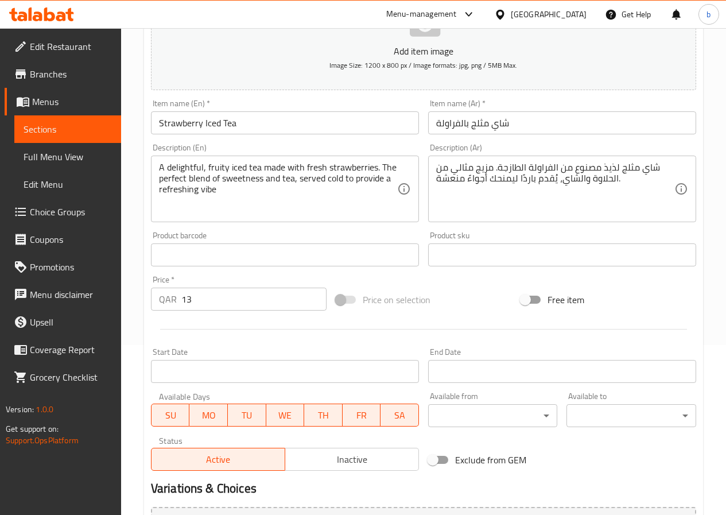
scroll to position [296, 0]
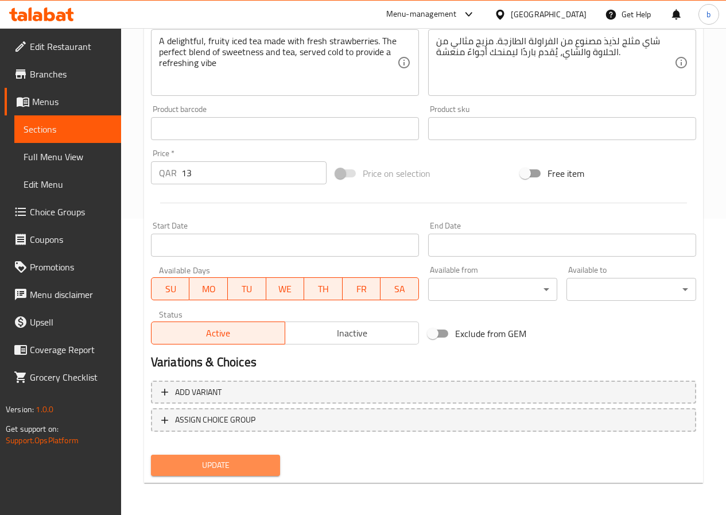
click at [243, 467] on span "Update" at bounding box center [215, 465] width 111 height 14
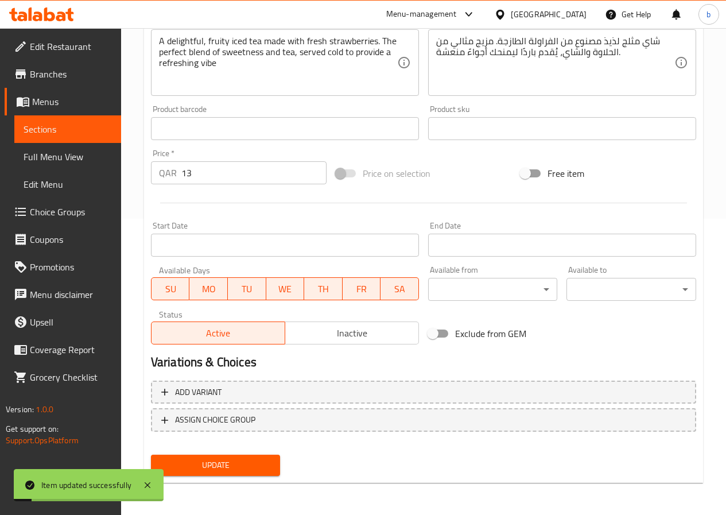
click at [41, 126] on span "Sections" at bounding box center [68, 129] width 88 height 14
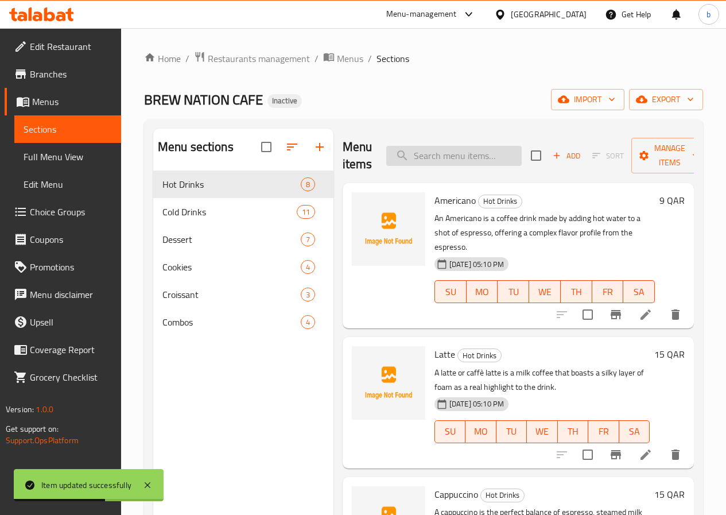
click at [409, 157] on input "search" at bounding box center [453, 156] width 135 height 20
paste input "Strawberry Iced Tea"
type input "Strawberry Iced Tea"
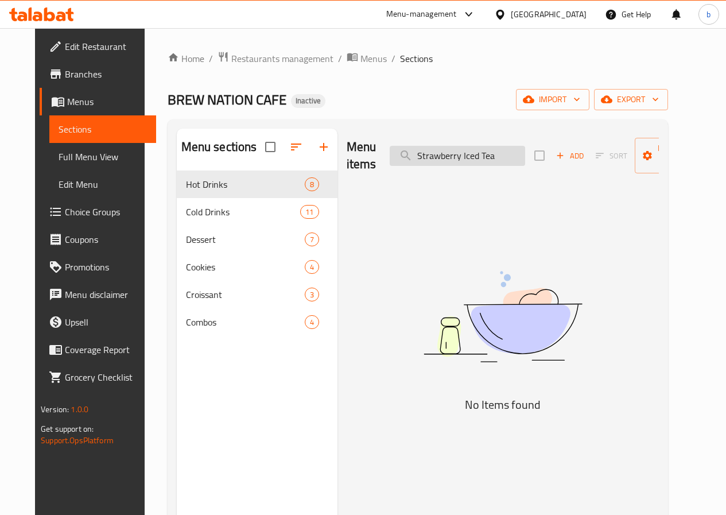
click at [475, 155] on input "Strawberry Iced Tea" at bounding box center [457, 156] width 135 height 20
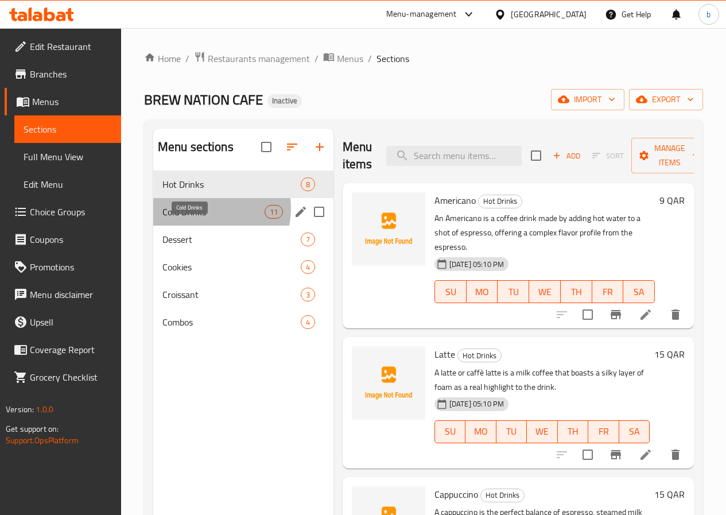
click at [204, 219] on span "Cold Drinks" at bounding box center [213, 212] width 102 height 14
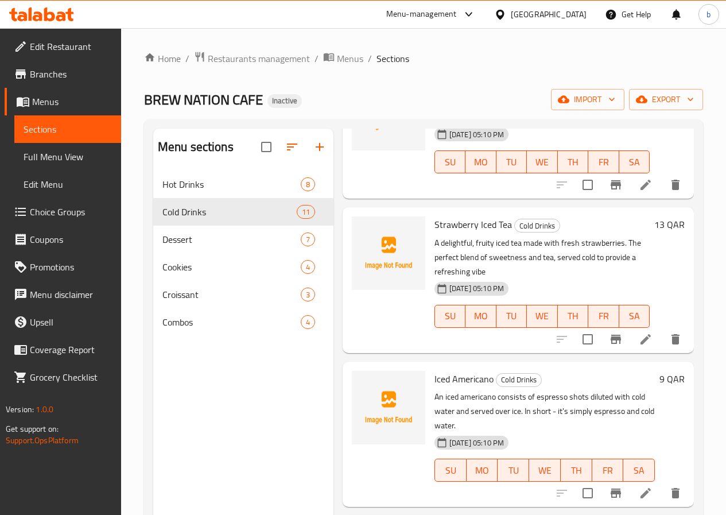
scroll to position [230, 0]
